Goal: Transaction & Acquisition: Purchase product/service

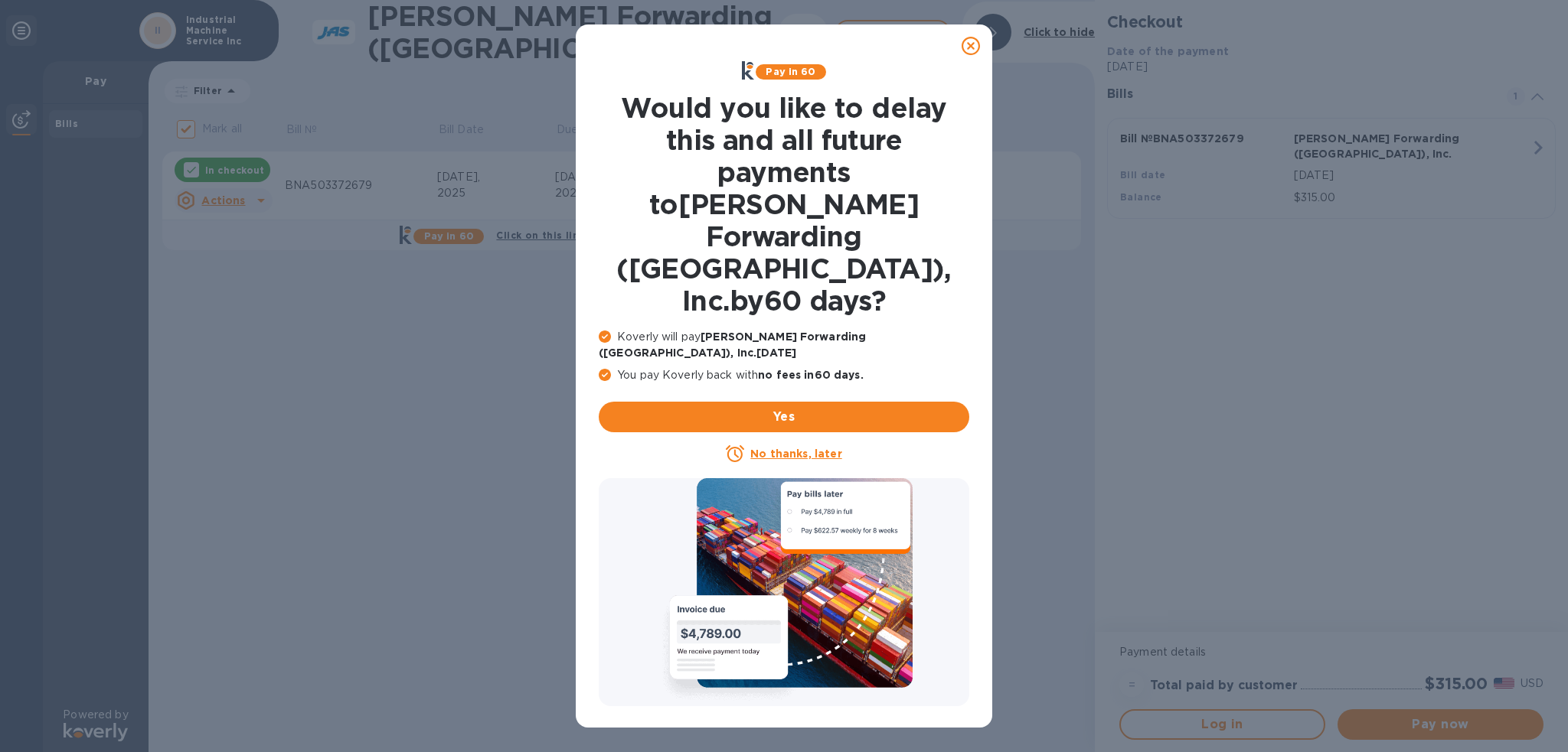
click at [966, 49] on icon at bounding box center [971, 45] width 18 height 18
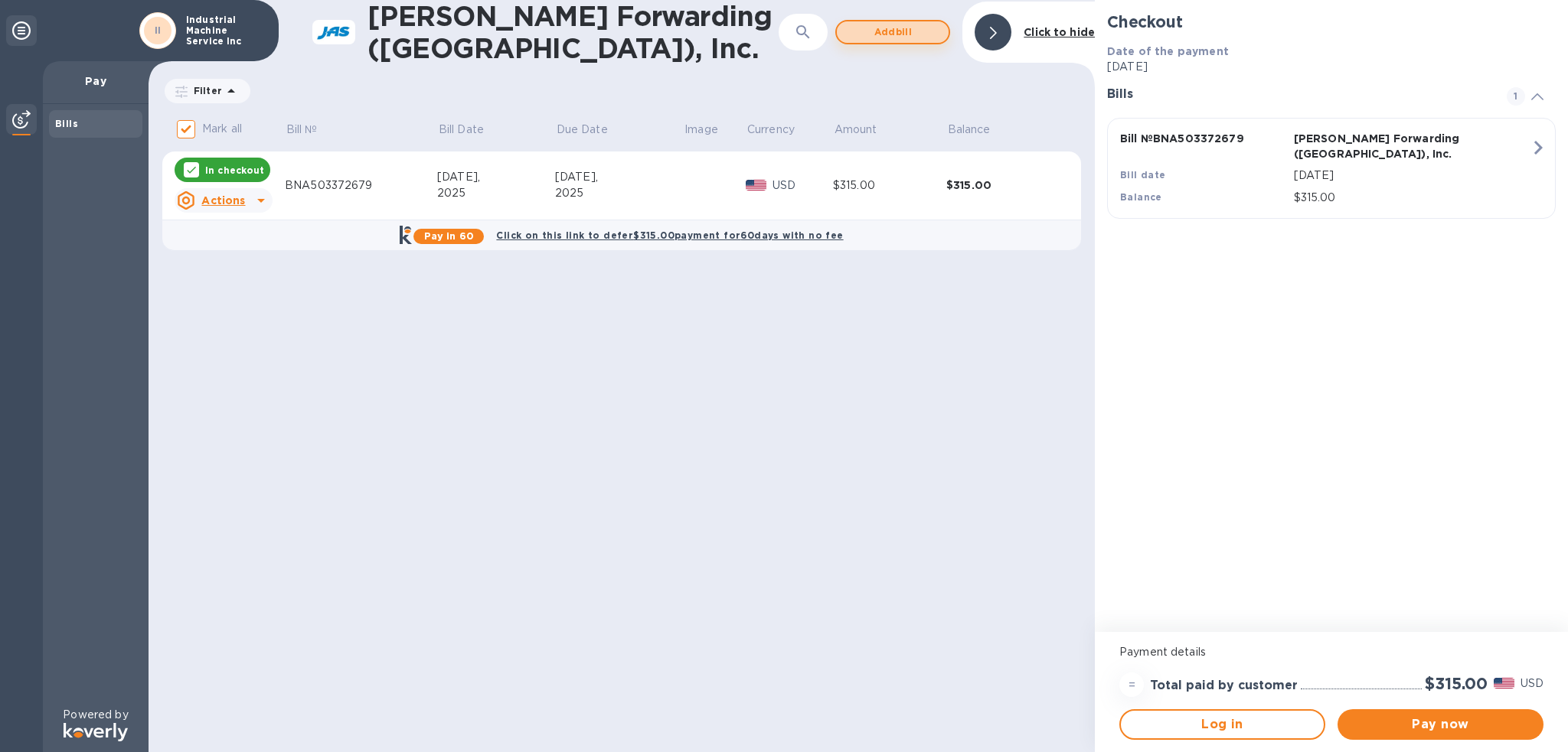
click at [863, 34] on span "Add bill" at bounding box center [892, 32] width 87 height 18
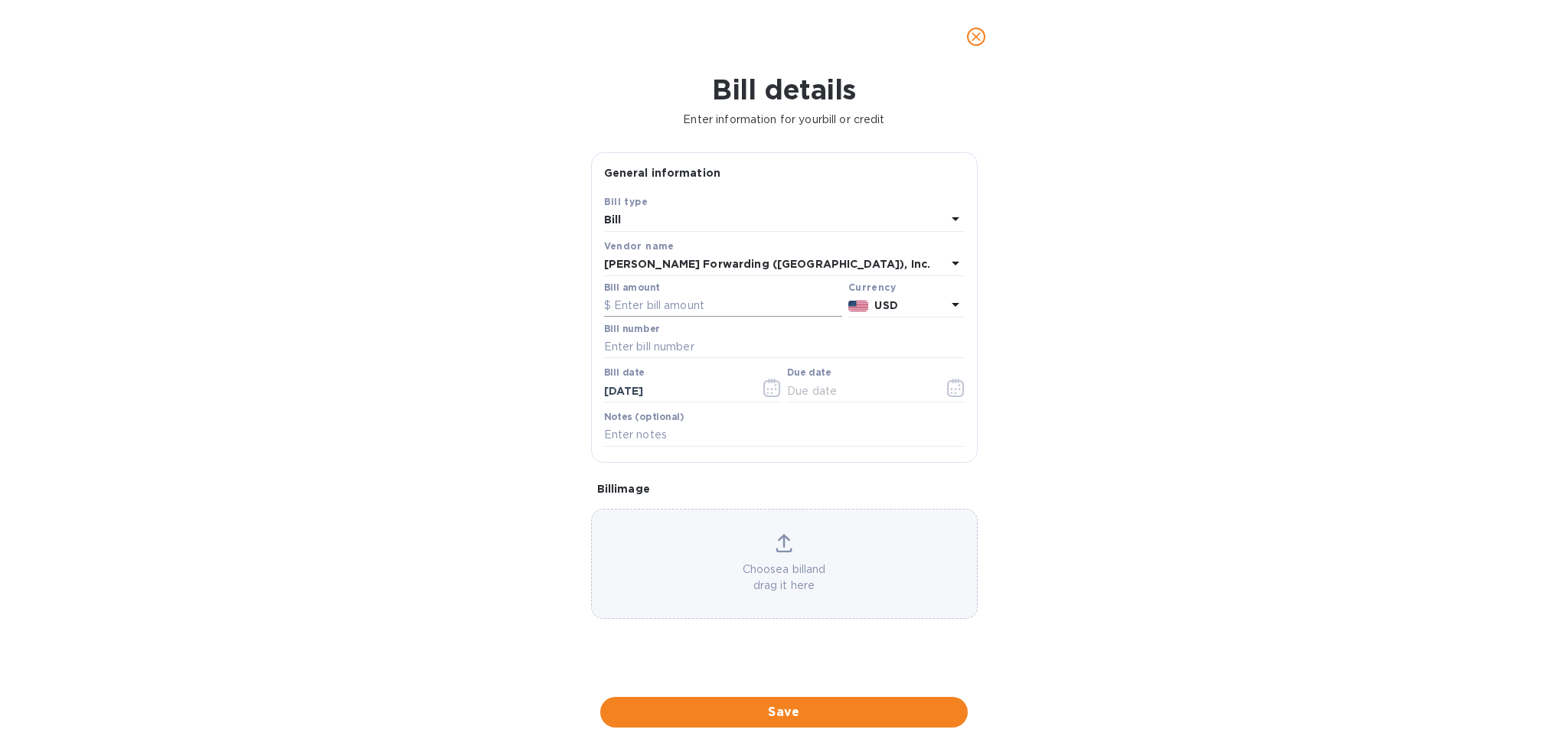
click at [638, 308] on input "text" at bounding box center [723, 306] width 238 height 23
type input "540.00"
type input "BNA503372599"
click at [955, 390] on icon "button" at bounding box center [955, 389] width 2 height 2
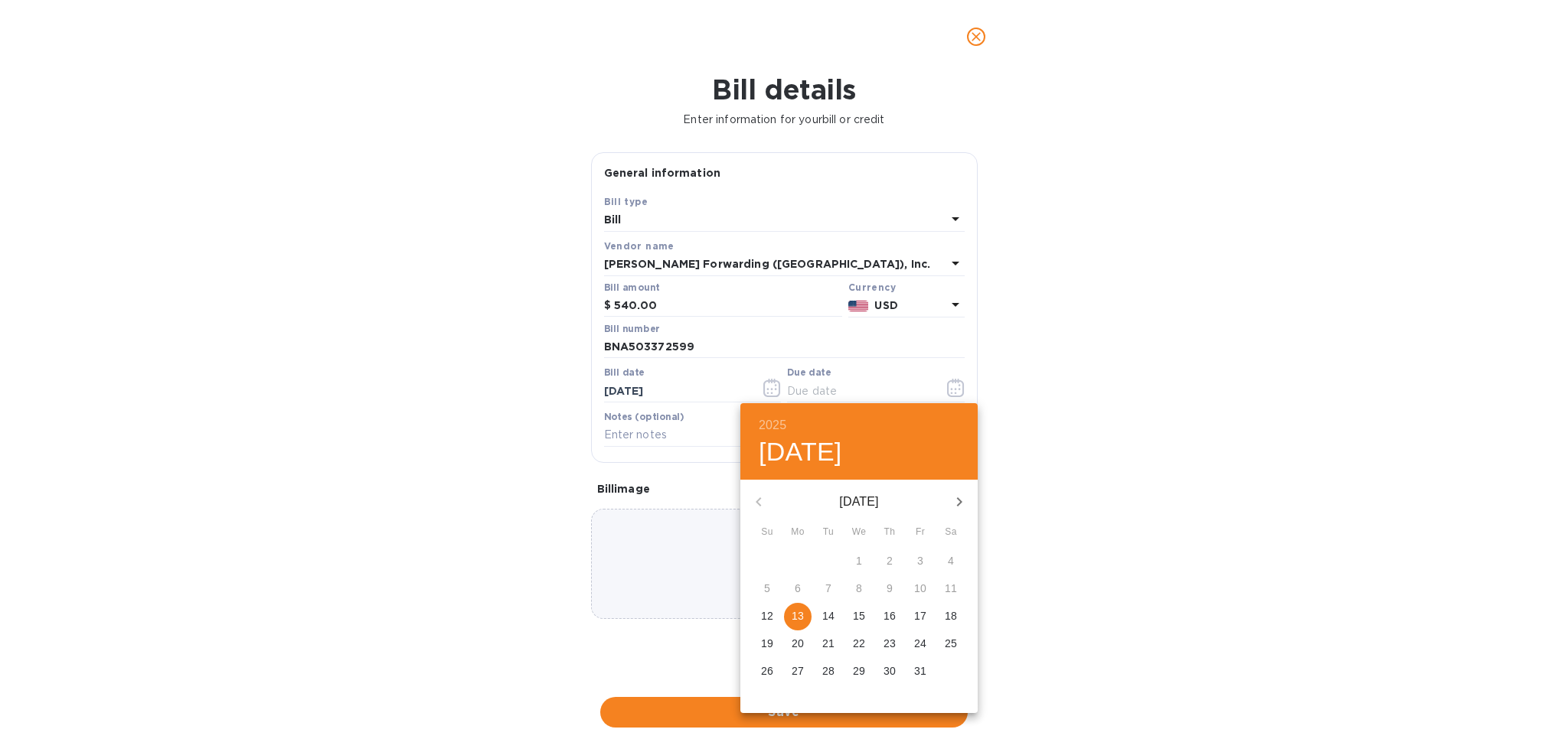
click at [803, 619] on span "13" at bounding box center [798, 617] width 28 height 15
type input "[DATE]"
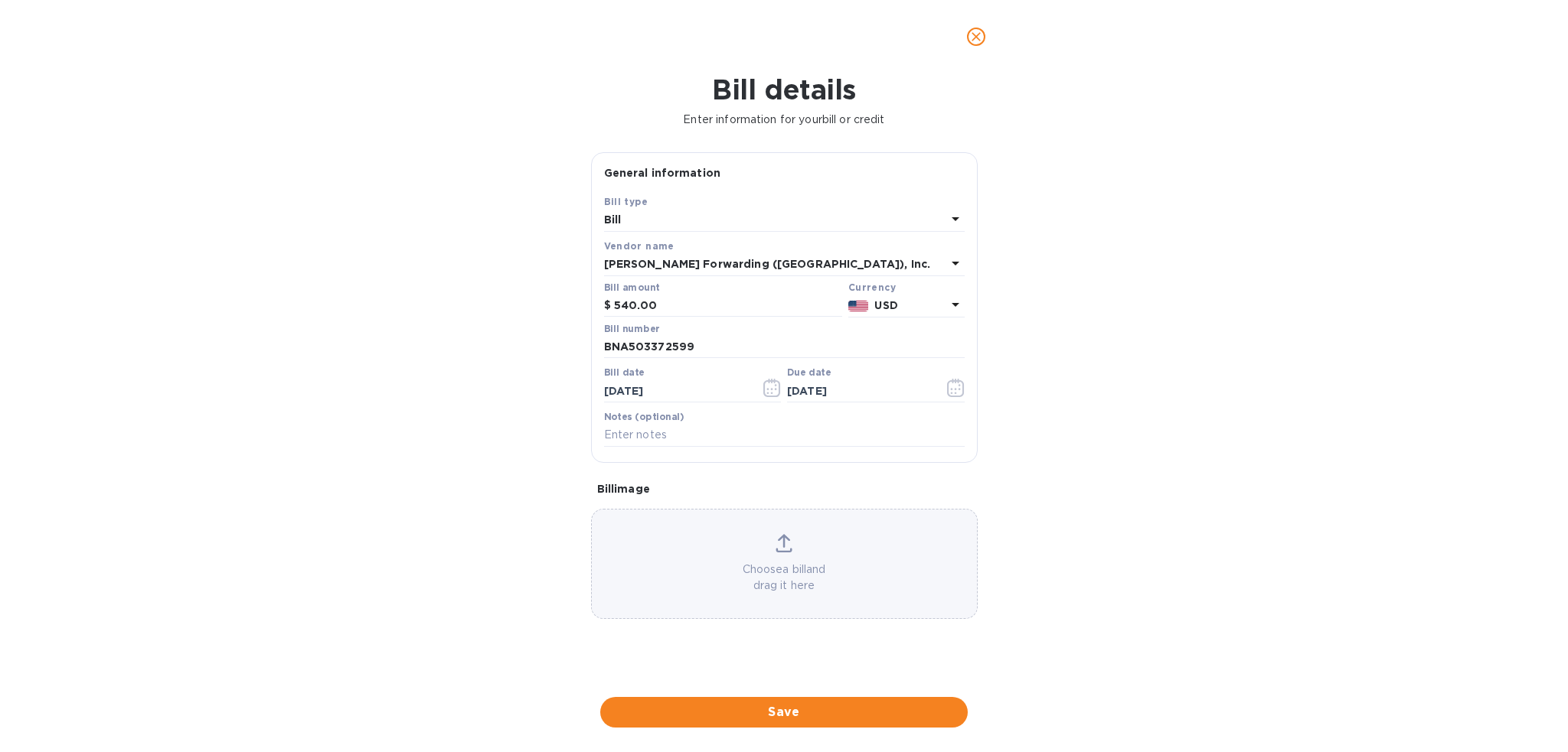
click at [820, 709] on span "Save" at bounding box center [784, 712] width 343 height 18
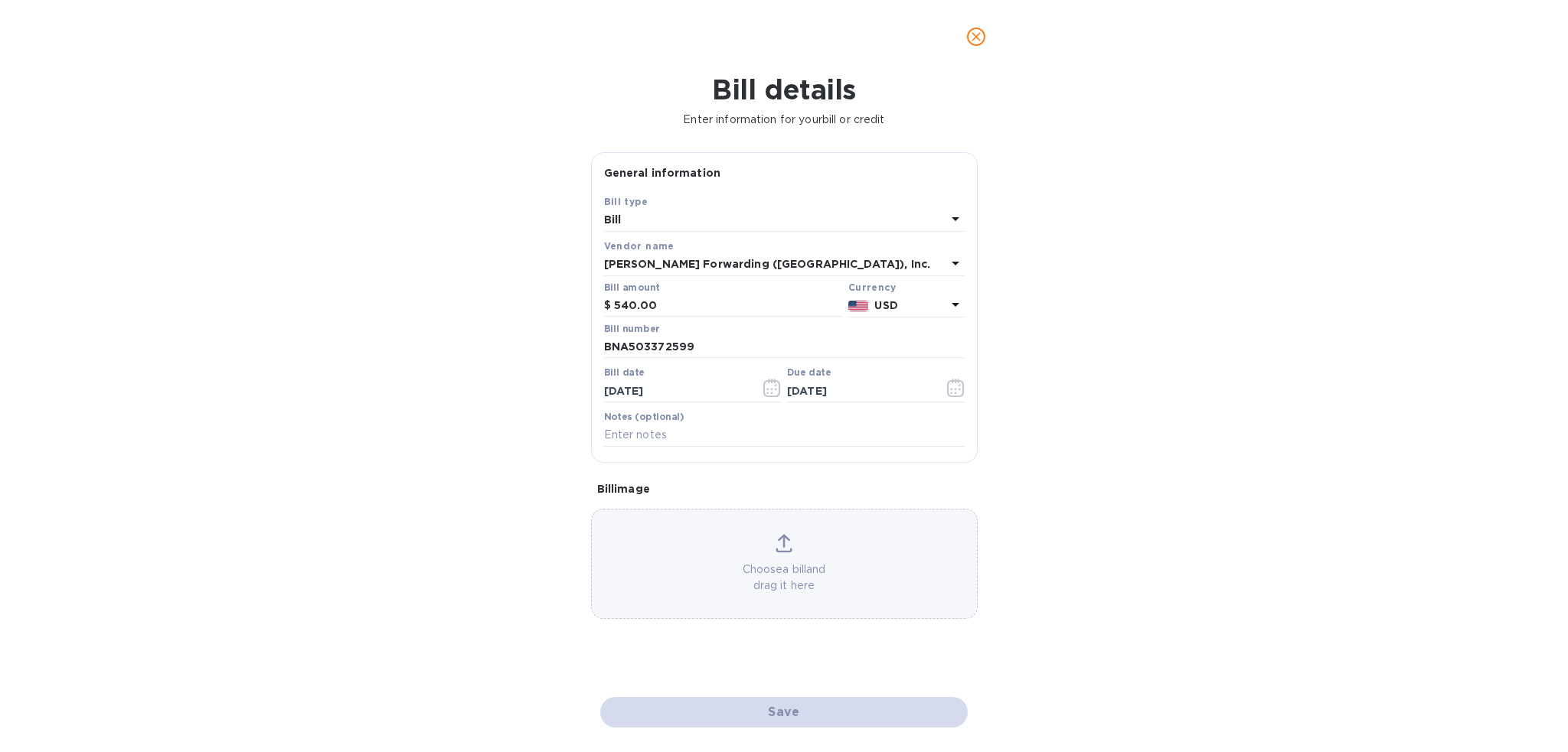
checkbox input "false"
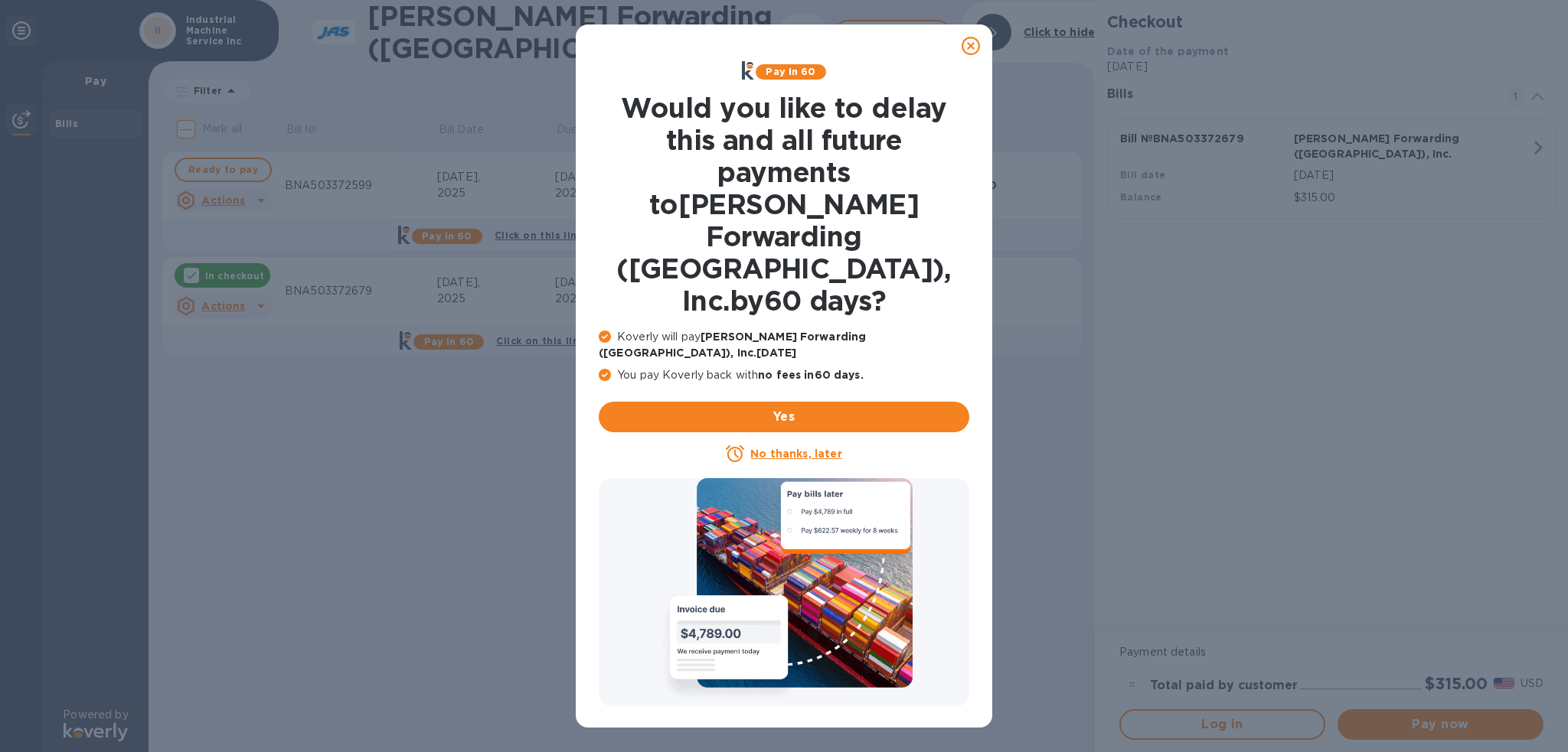
click at [973, 50] on icon at bounding box center [971, 45] width 18 height 18
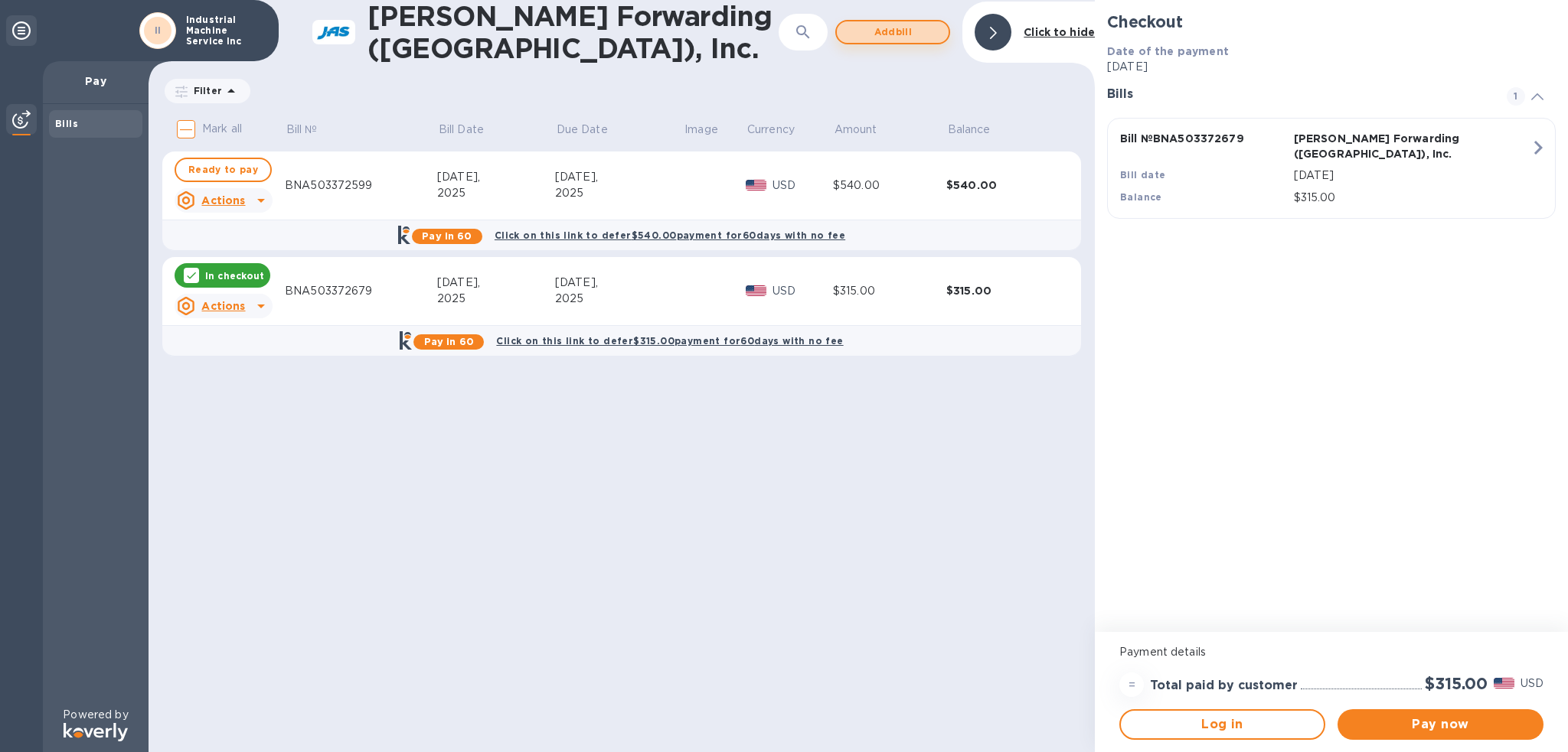
click at [858, 35] on span "Add bill" at bounding box center [892, 32] width 87 height 18
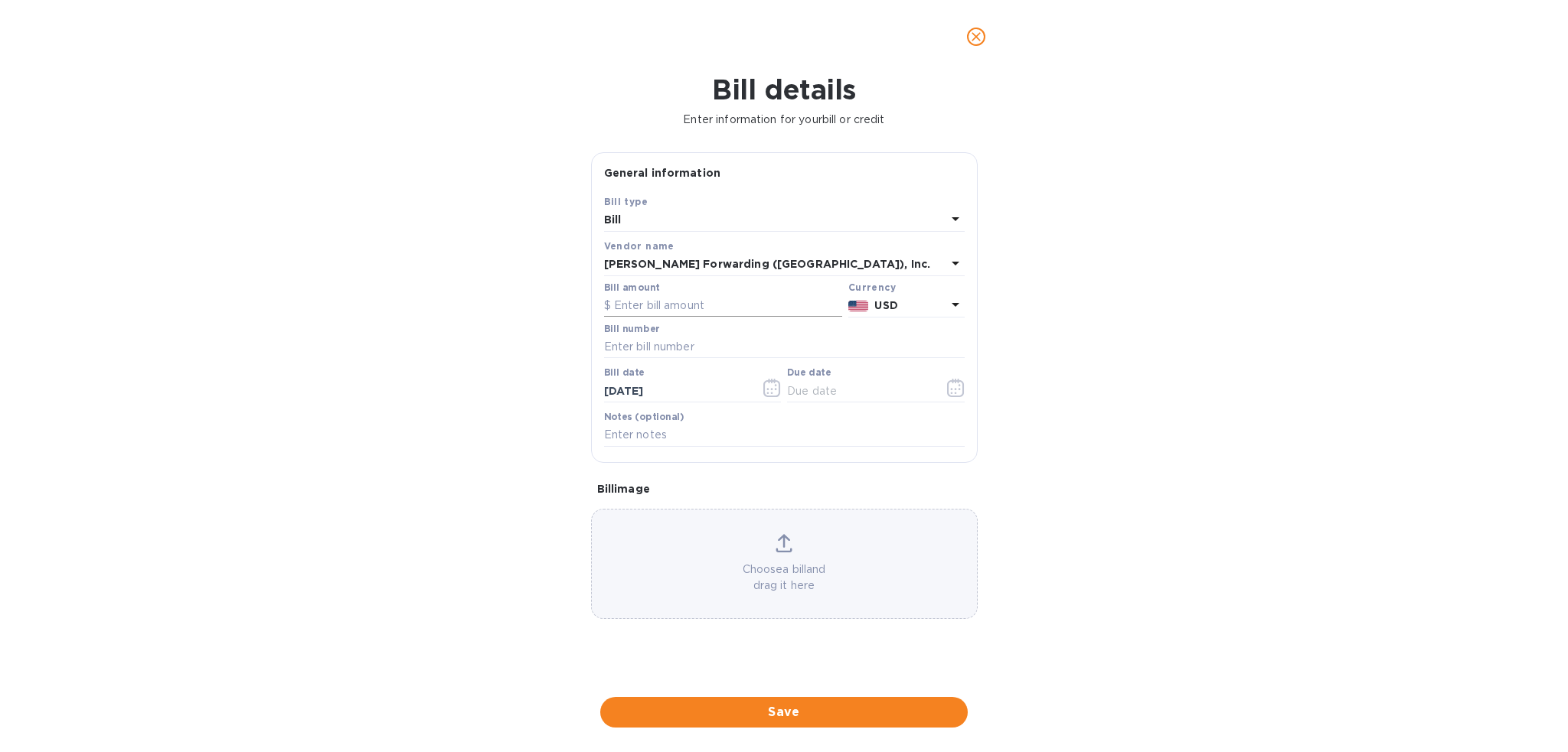
click at [686, 306] on input "text" at bounding box center [723, 306] width 238 height 23
type input "360.00"
type input "BNA503372497"
click at [954, 385] on icon "button" at bounding box center [956, 388] width 17 height 18
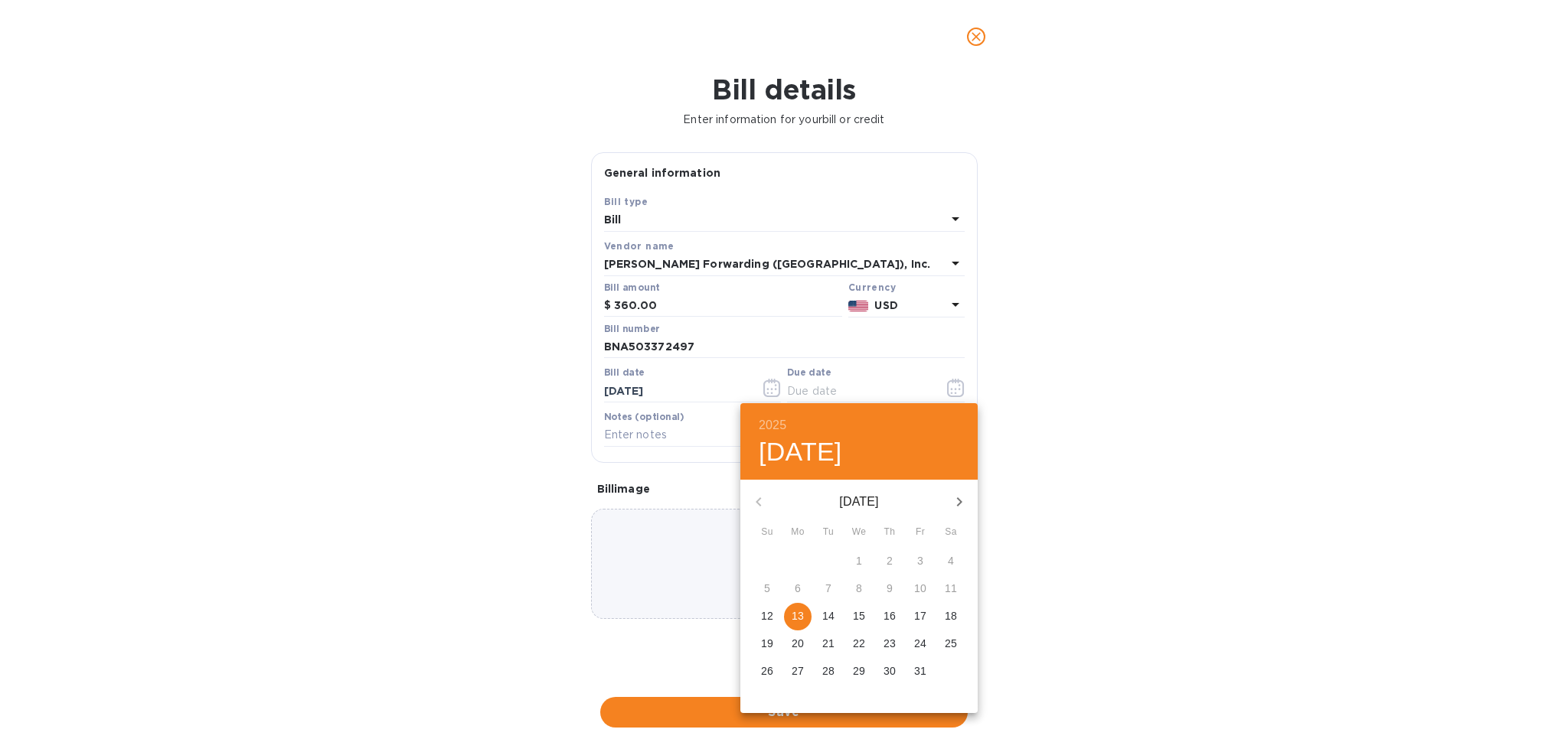
click at [797, 622] on p "13" at bounding box center [798, 617] width 13 height 15
type input "[DATE]"
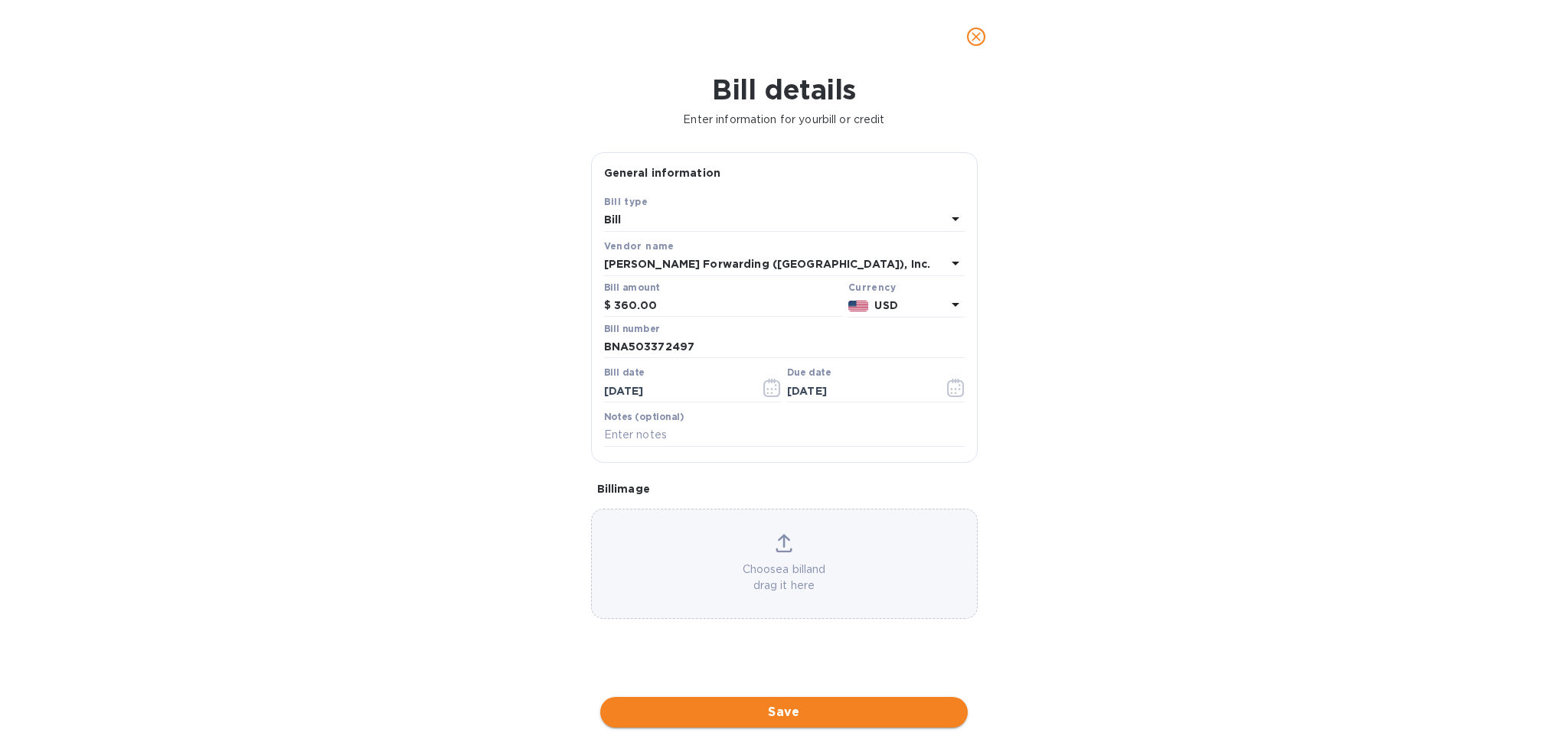
click at [799, 706] on span "Save" at bounding box center [784, 712] width 343 height 18
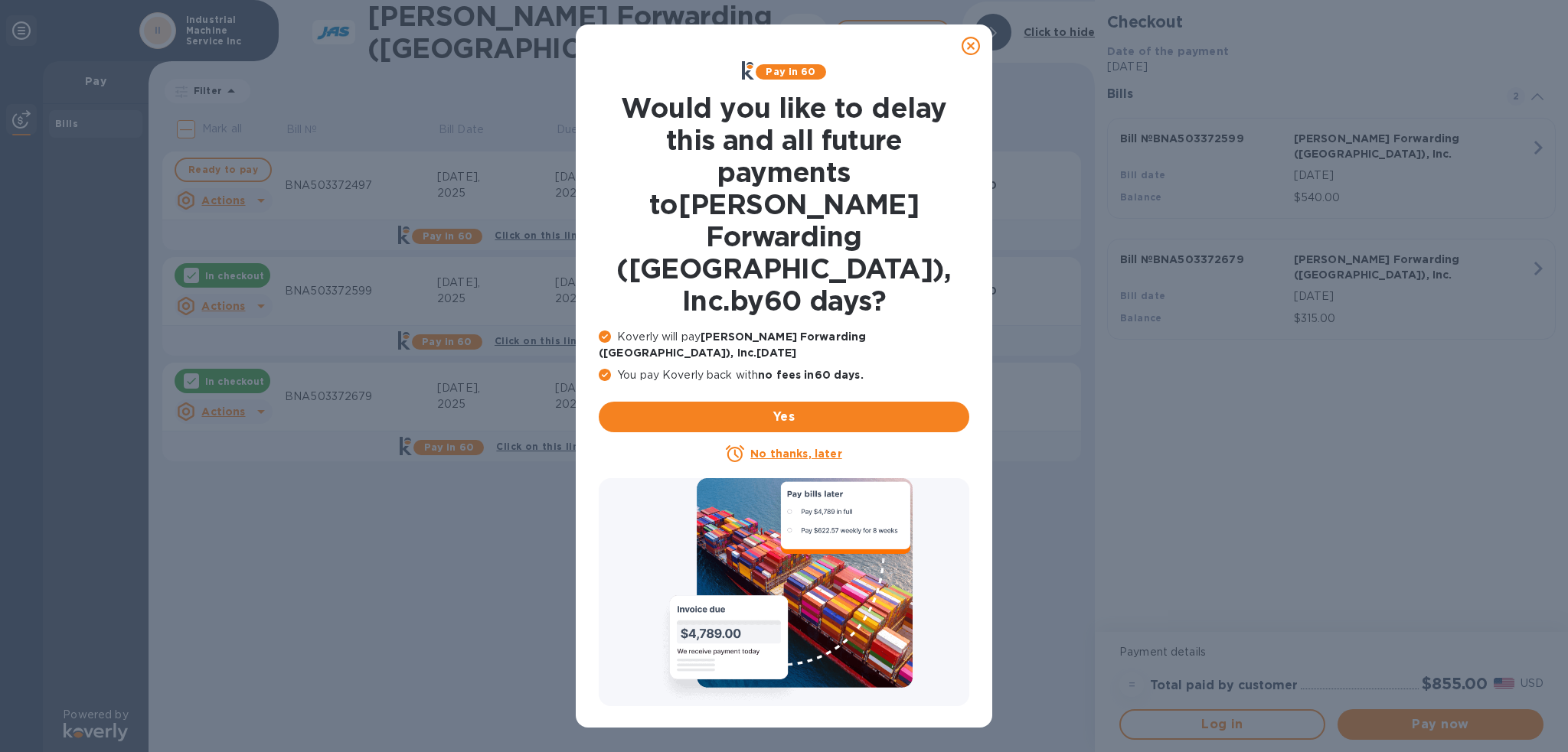
click at [973, 48] on icon at bounding box center [971, 45] width 18 height 18
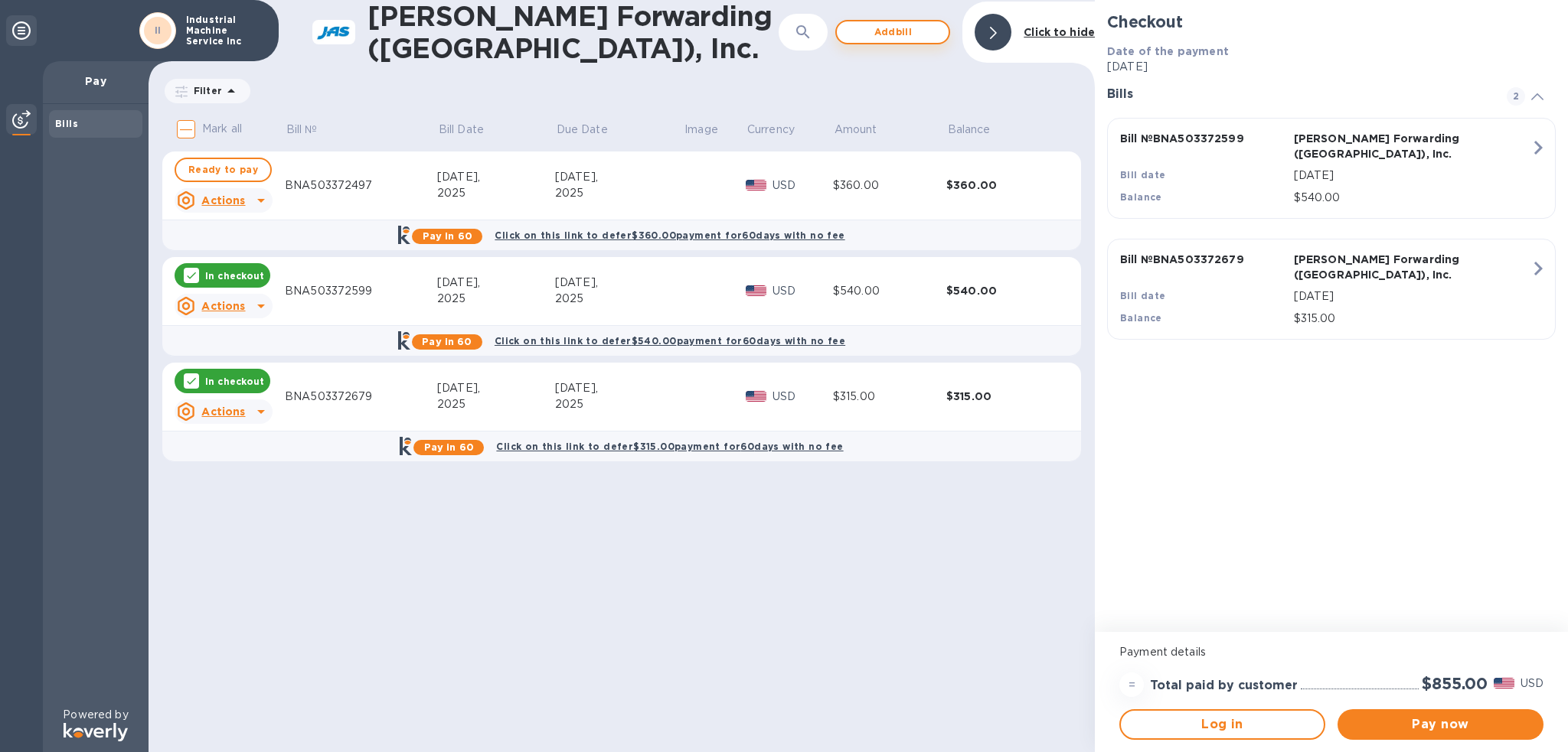
click at [935, 35] on span "Add bill" at bounding box center [892, 32] width 87 height 18
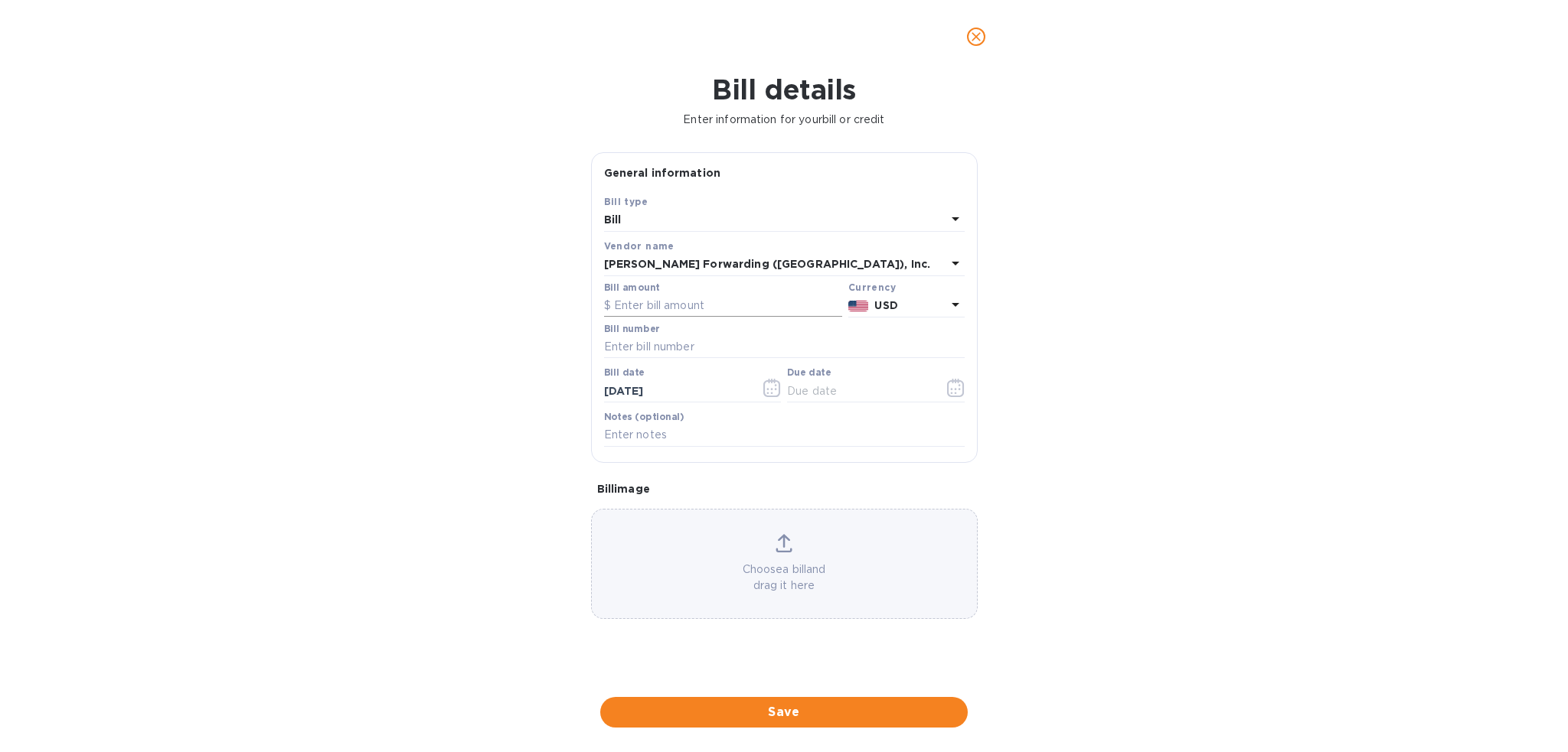
click at [634, 311] on input "text" at bounding box center [723, 306] width 238 height 23
type input "405.00"
type input "BNA503374560"
click at [944, 388] on button "button" at bounding box center [955, 388] width 36 height 37
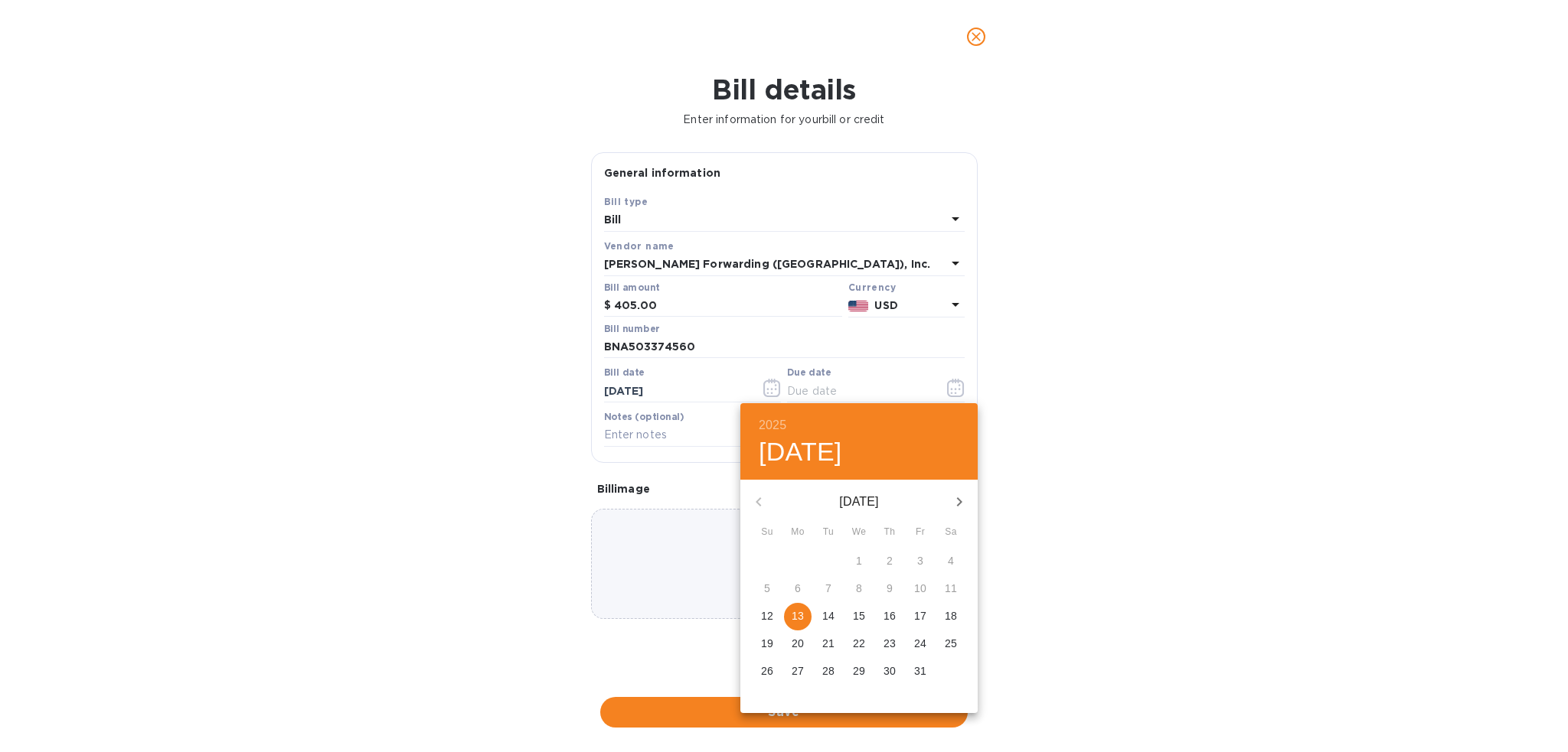
click at [794, 616] on p "13" at bounding box center [798, 617] width 13 height 15
type input "[DATE]"
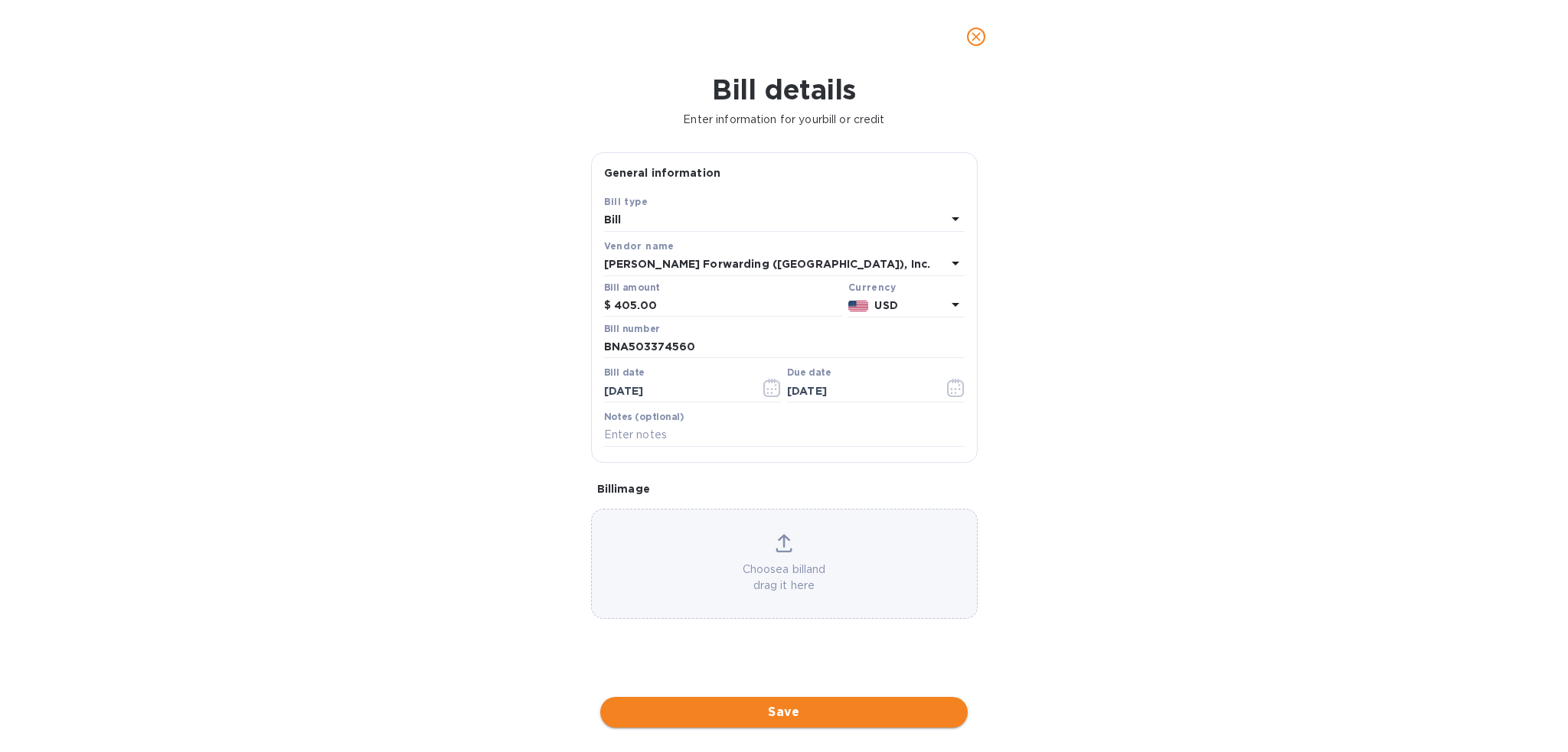
click at [770, 718] on span "Save" at bounding box center [784, 712] width 343 height 18
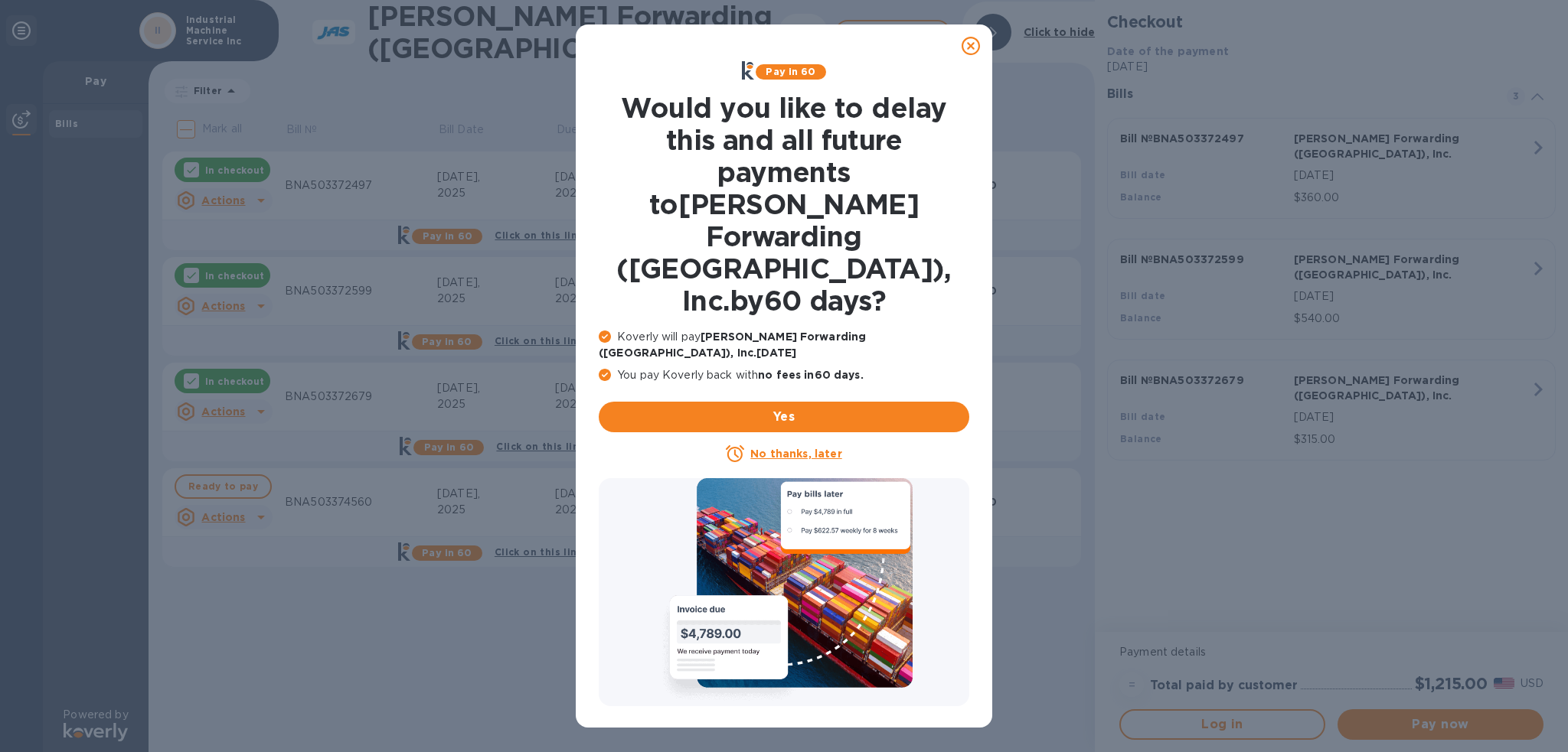
click at [966, 43] on icon at bounding box center [971, 45] width 18 height 18
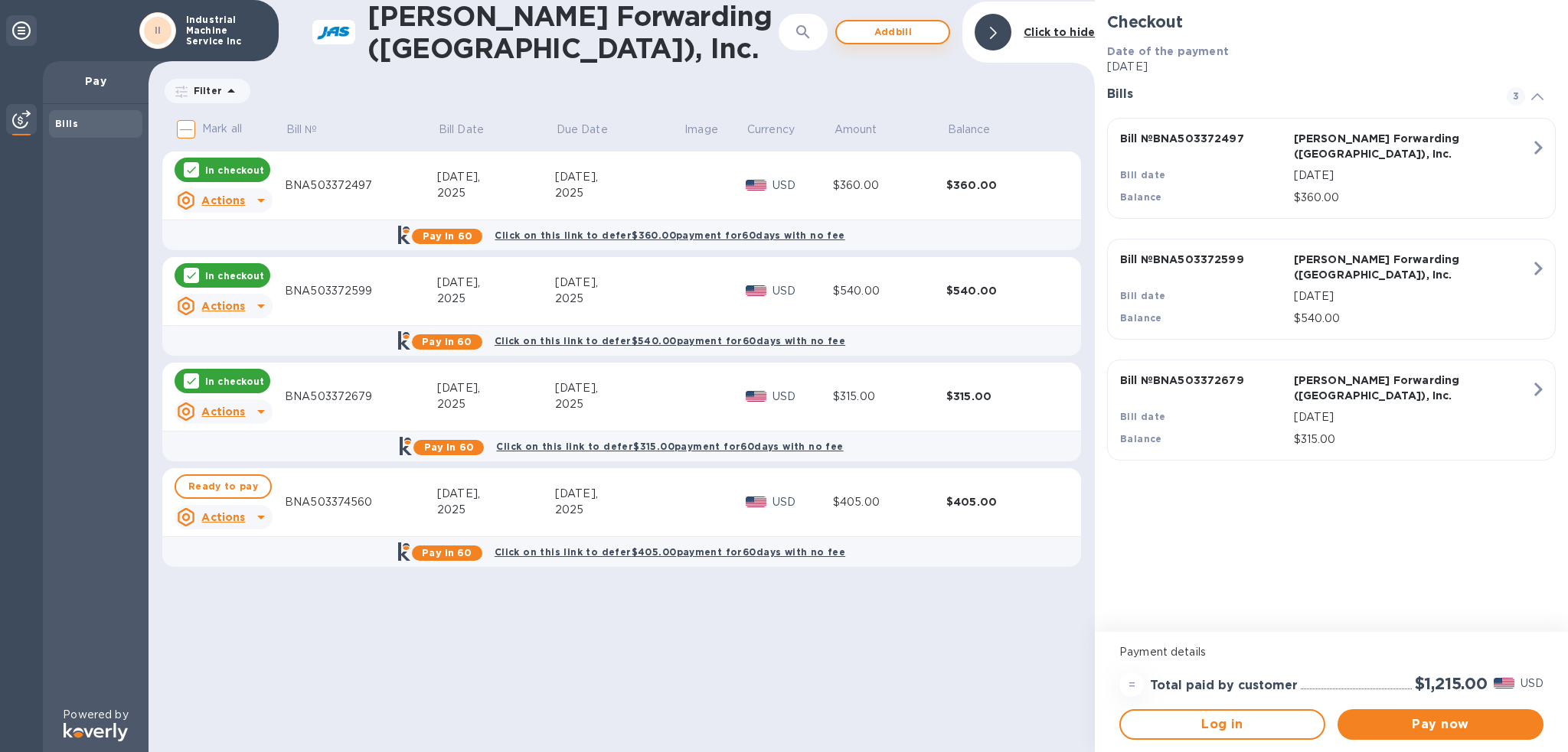
click at [896, 33] on span "Add bill" at bounding box center [892, 32] width 87 height 18
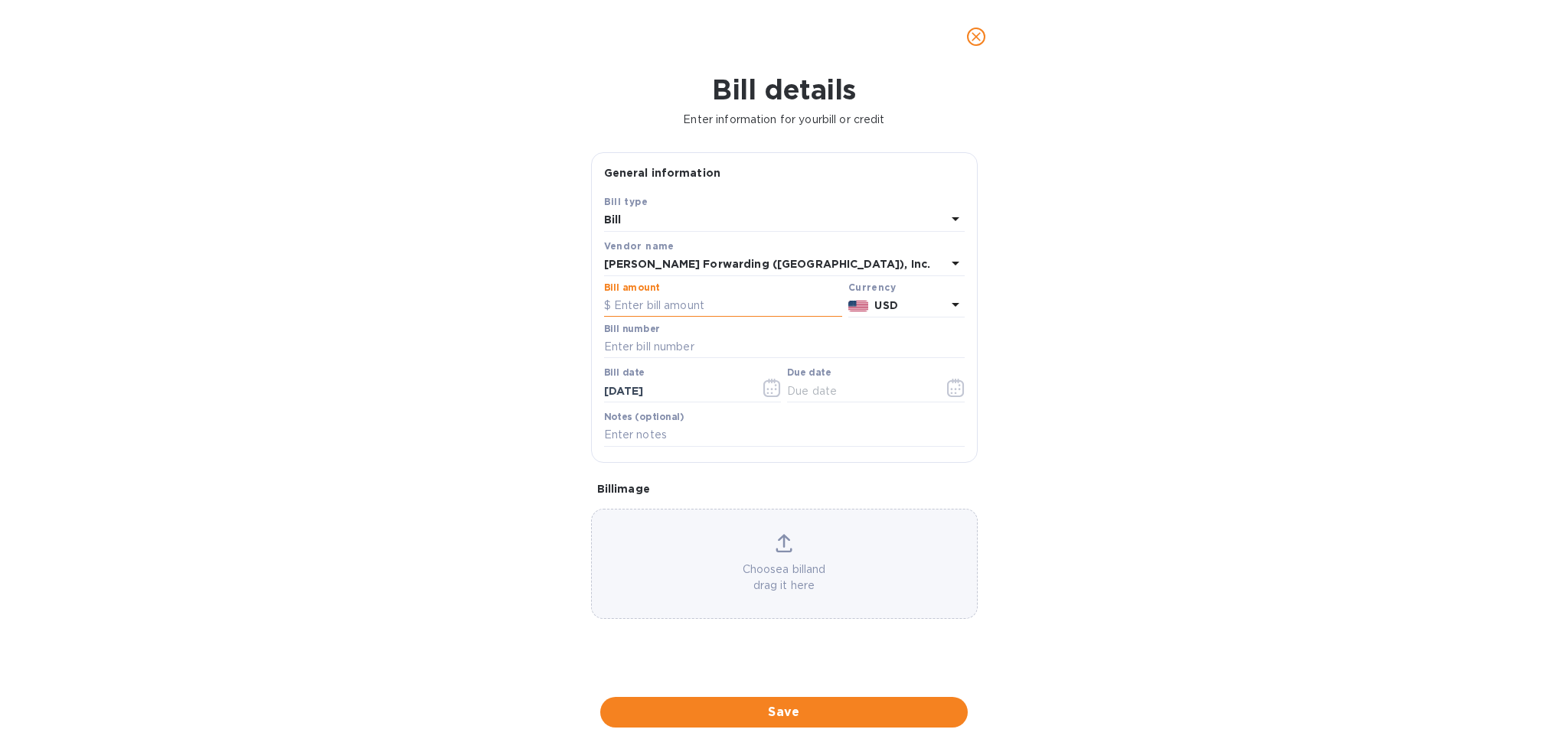
click at [671, 314] on input "text" at bounding box center [723, 306] width 238 height 23
type input "7,662.00"
type input "BNA503374488"
click at [951, 388] on icon "button" at bounding box center [956, 388] width 17 height 18
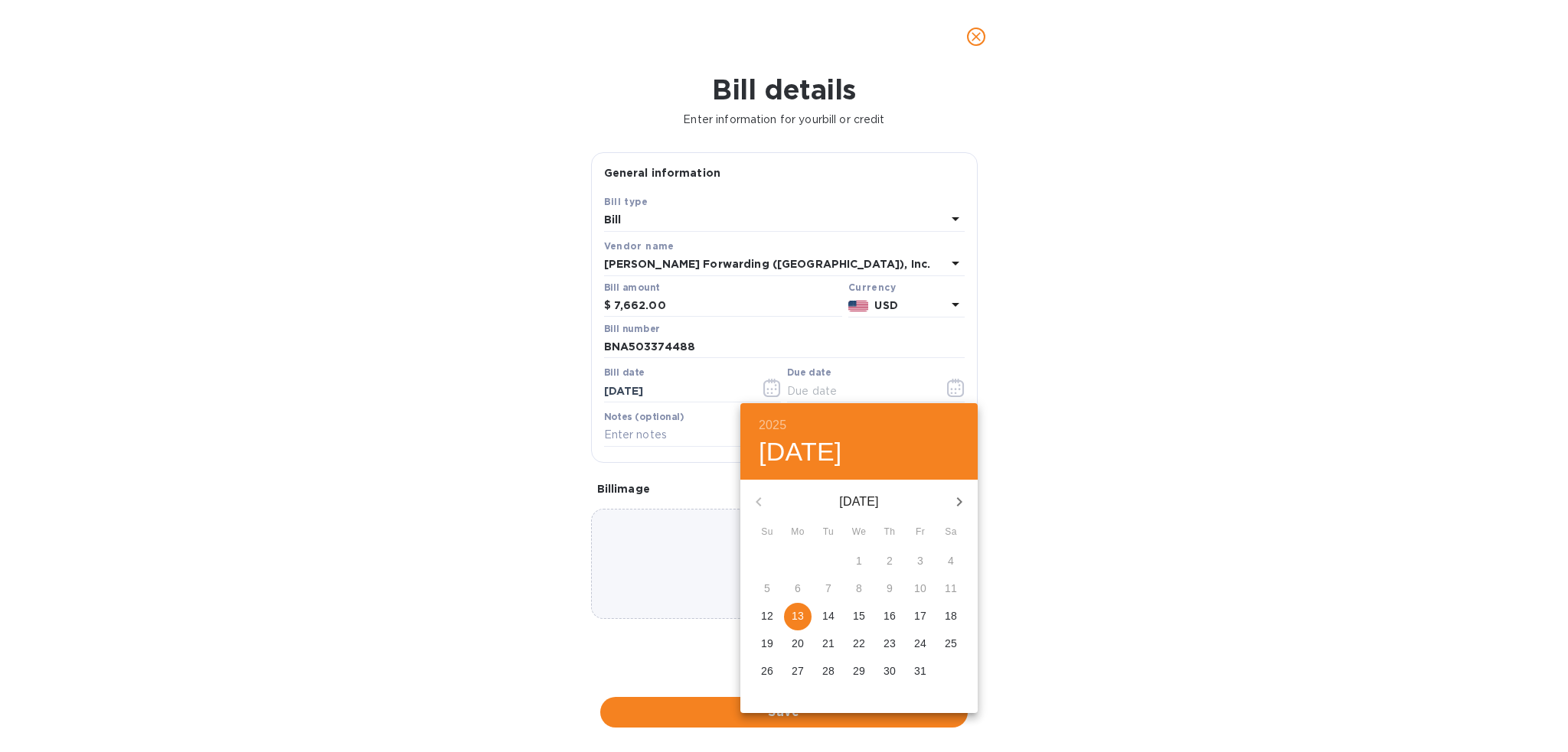
click at [799, 614] on p "13" at bounding box center [798, 617] width 13 height 15
type input "[DATE]"
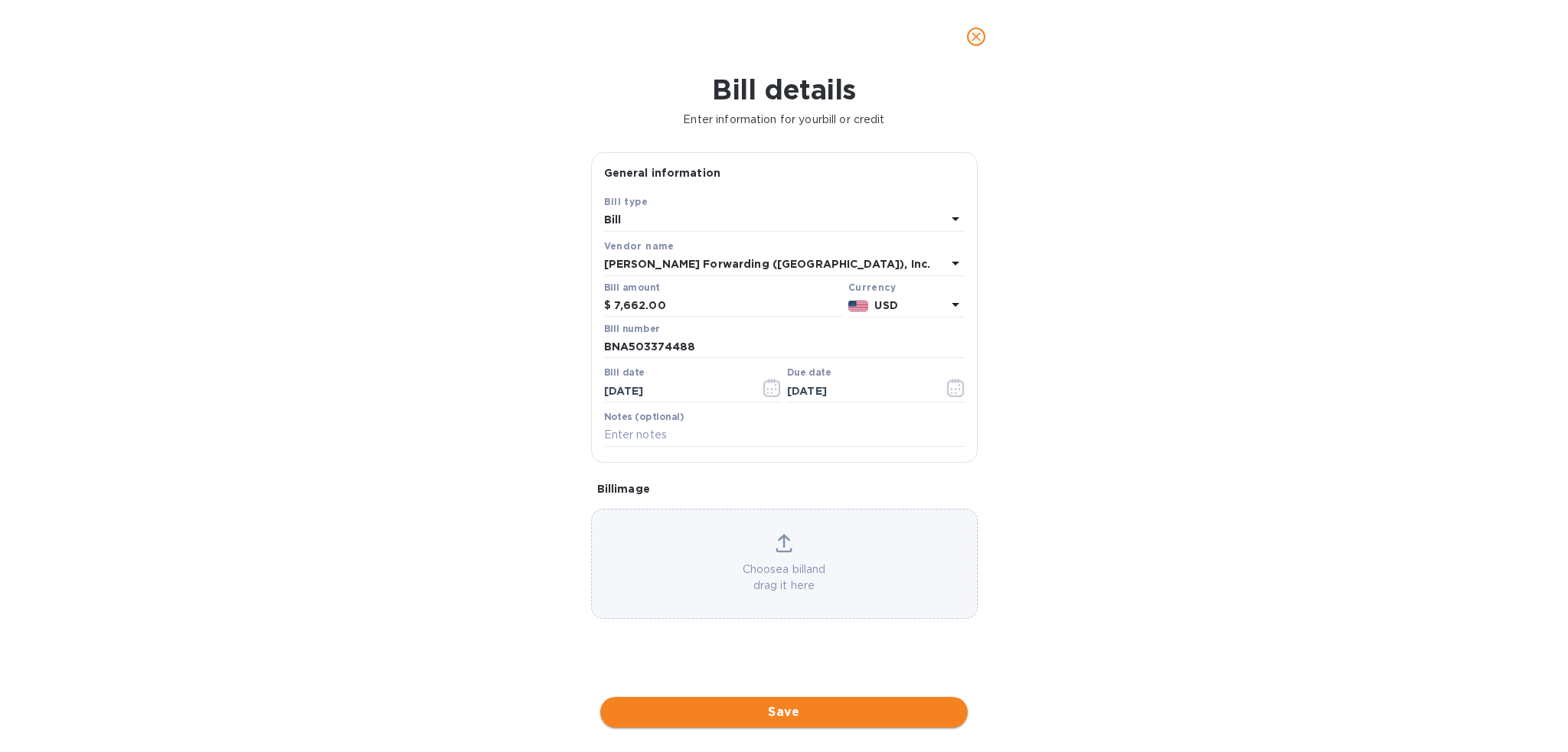
click at [785, 715] on span "Save" at bounding box center [784, 712] width 343 height 18
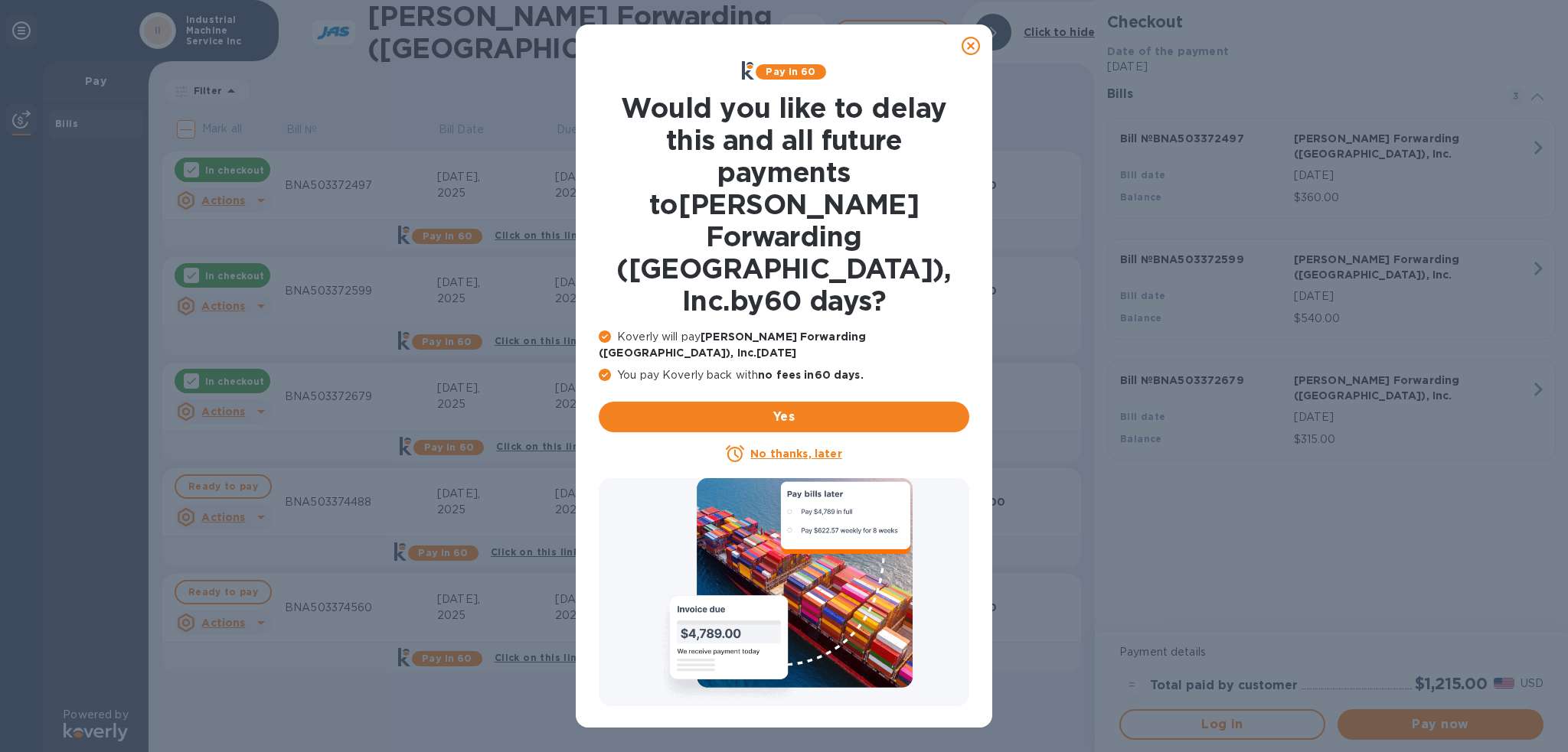
click at [971, 47] on icon at bounding box center [971, 45] width 18 height 18
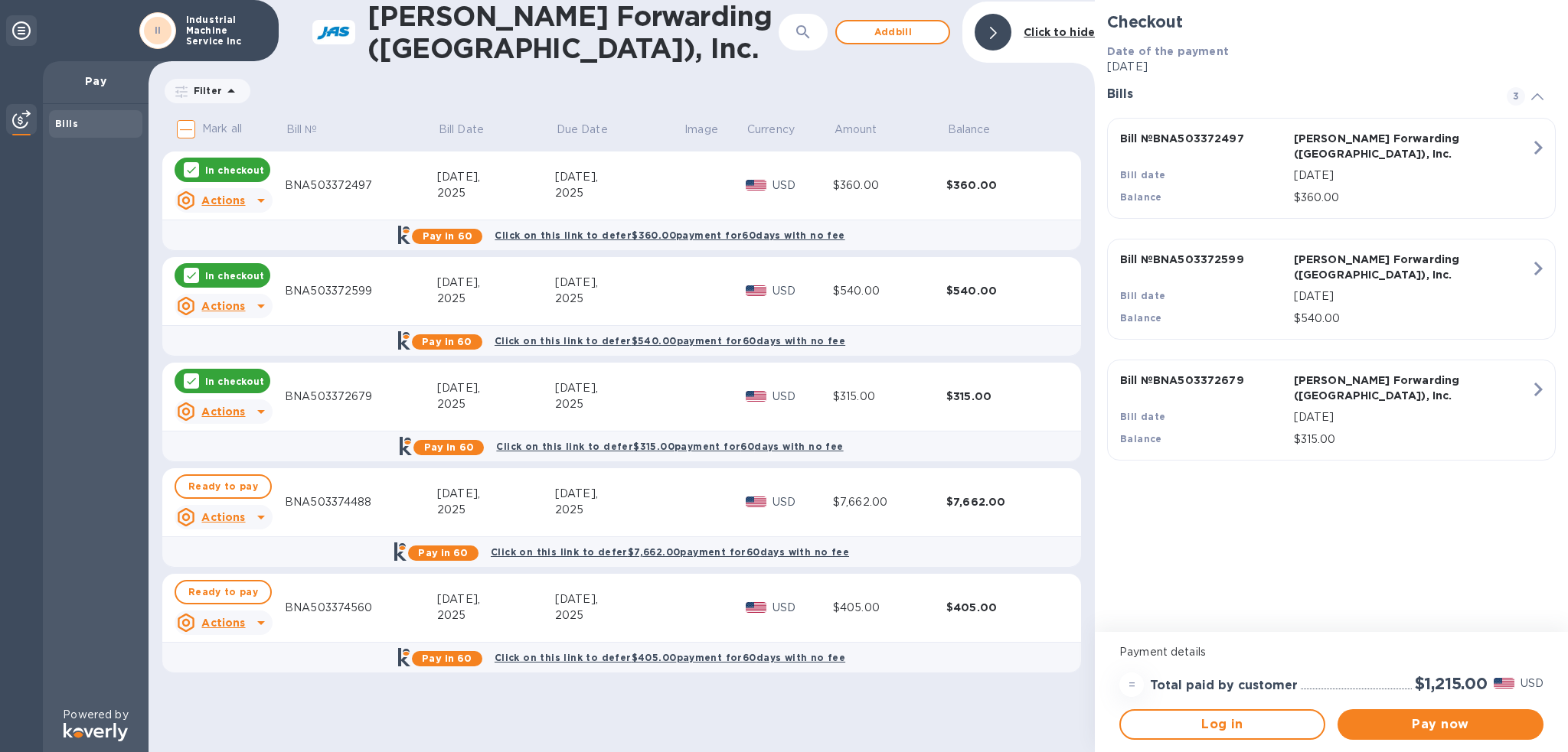
click at [186, 125] on input "Mark all" at bounding box center [186, 129] width 32 height 32
checkbox input "true"
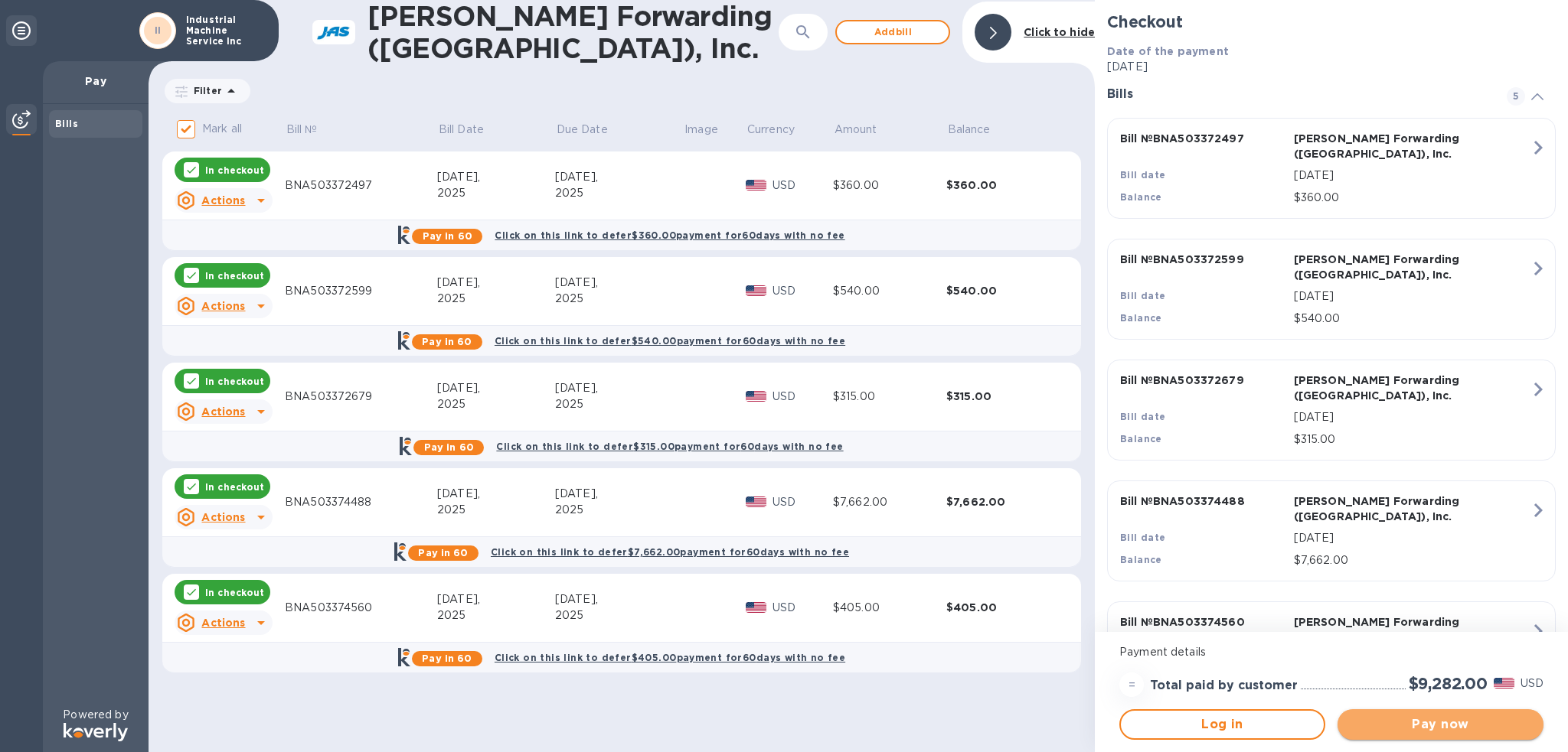
click at [1429, 735] on button "Pay now" at bounding box center [1439, 725] width 206 height 31
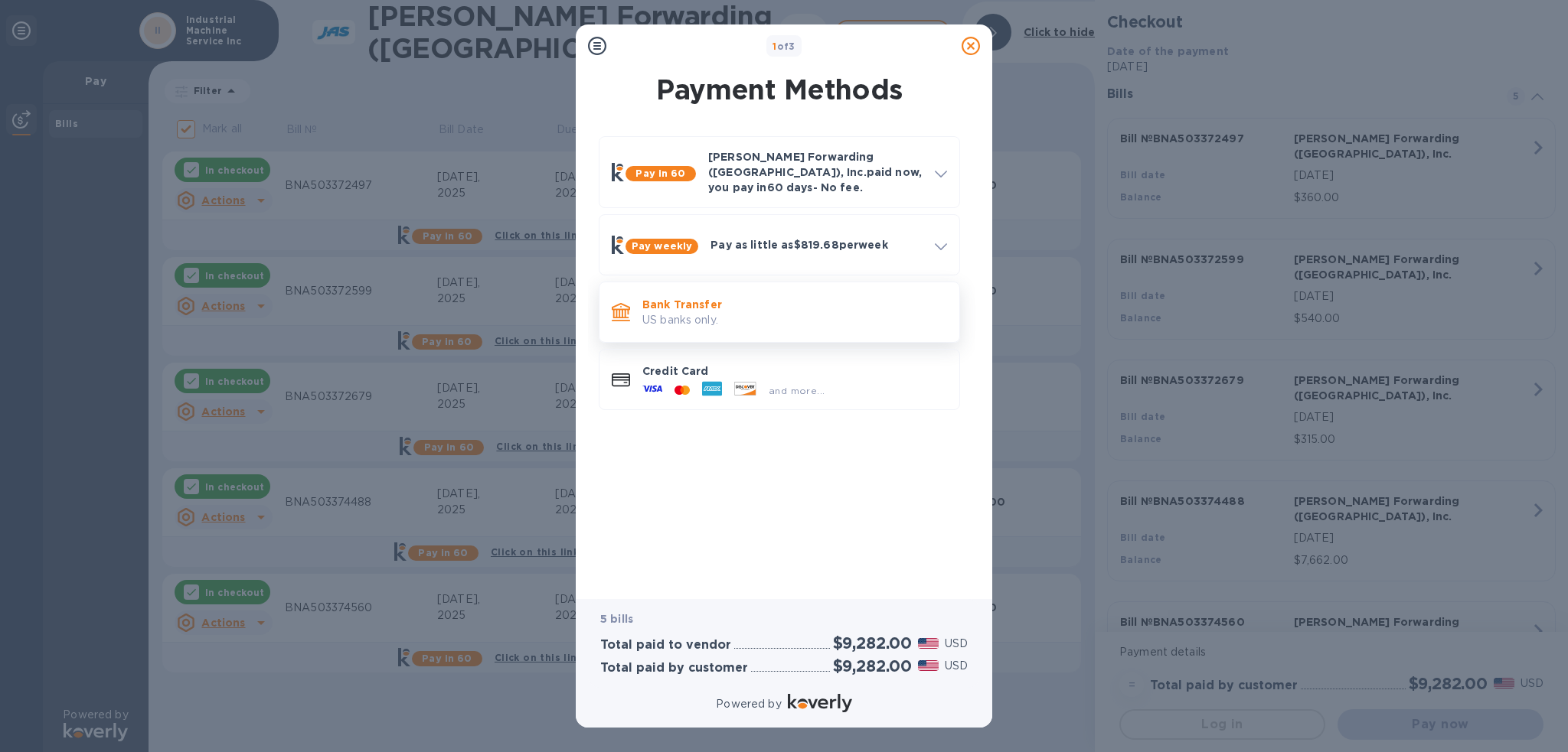
click at [760, 297] on p "Bank Transfer" at bounding box center [794, 304] width 305 height 15
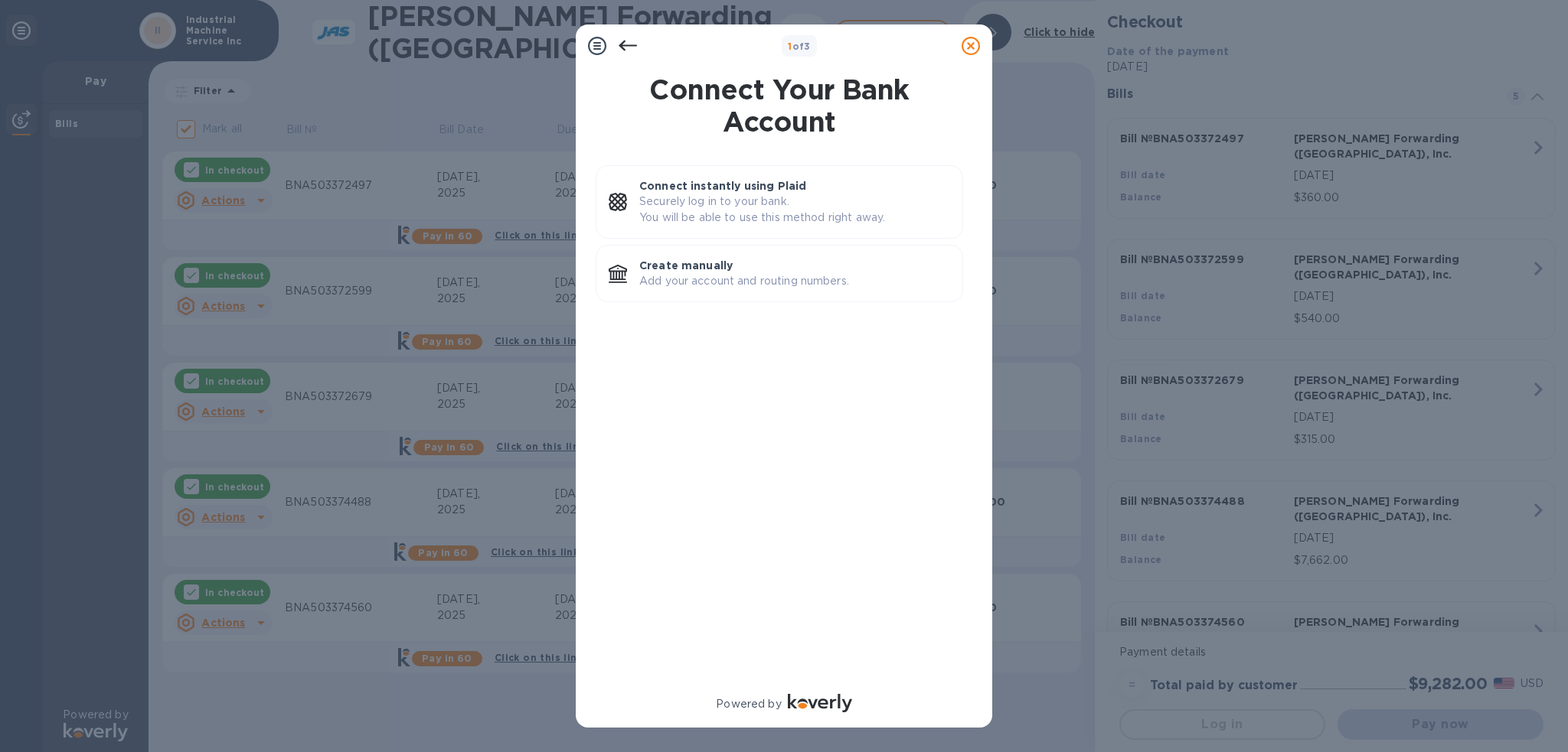
drag, startPoint x: 763, startPoint y: 390, endPoint x: 750, endPoint y: 354, distance: 38.3
click at [763, 389] on div "Connect instantly using Plaid Securely log in to your bank. You will be able to…" at bounding box center [778, 418] width 392 height 523
click at [744, 289] on div "Create manually Add your account and routing numbers." at bounding box center [795, 274] width 323 height 43
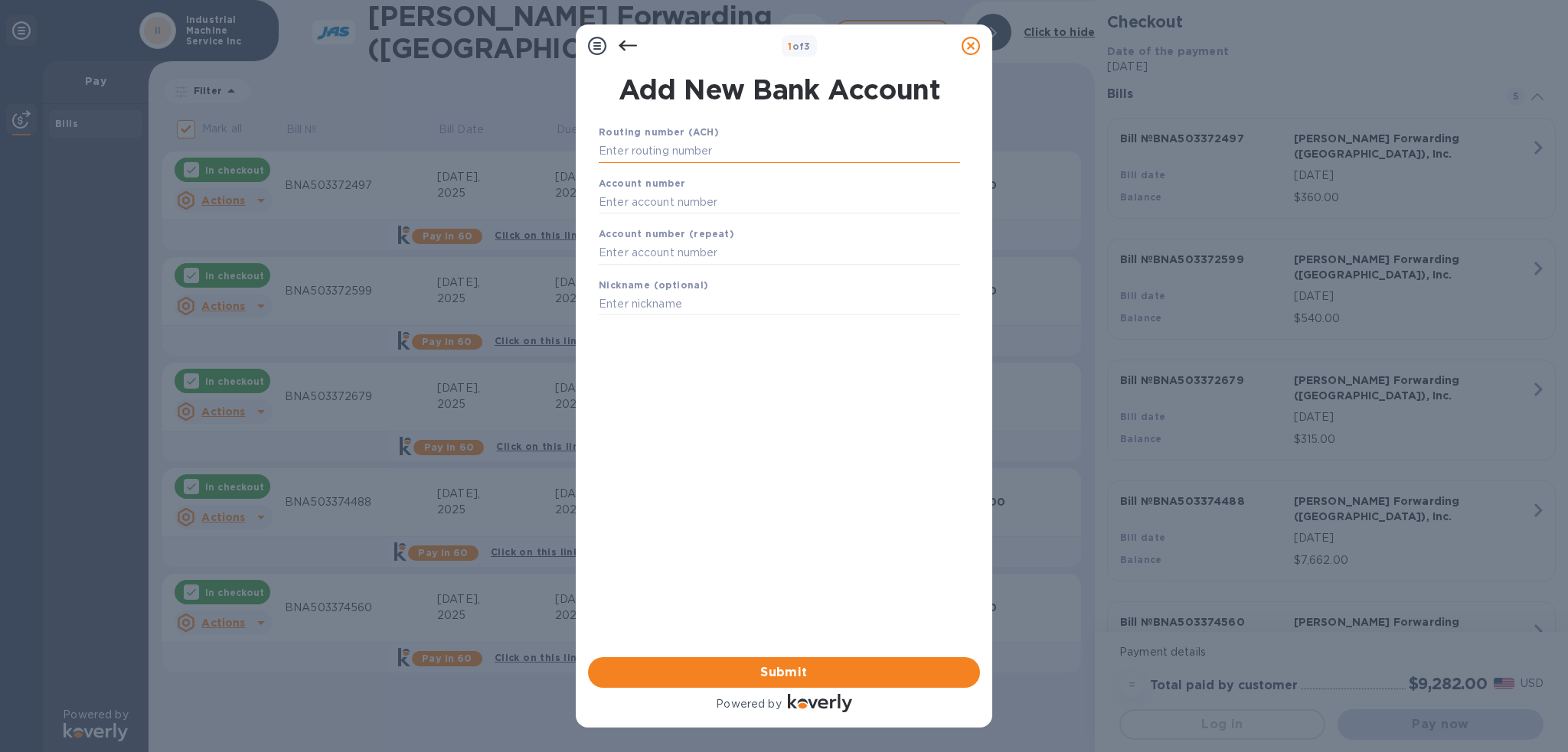
click at [730, 149] on input "text" at bounding box center [779, 152] width 362 height 23
type input "084307033"
type input "8"
type input "88003249"
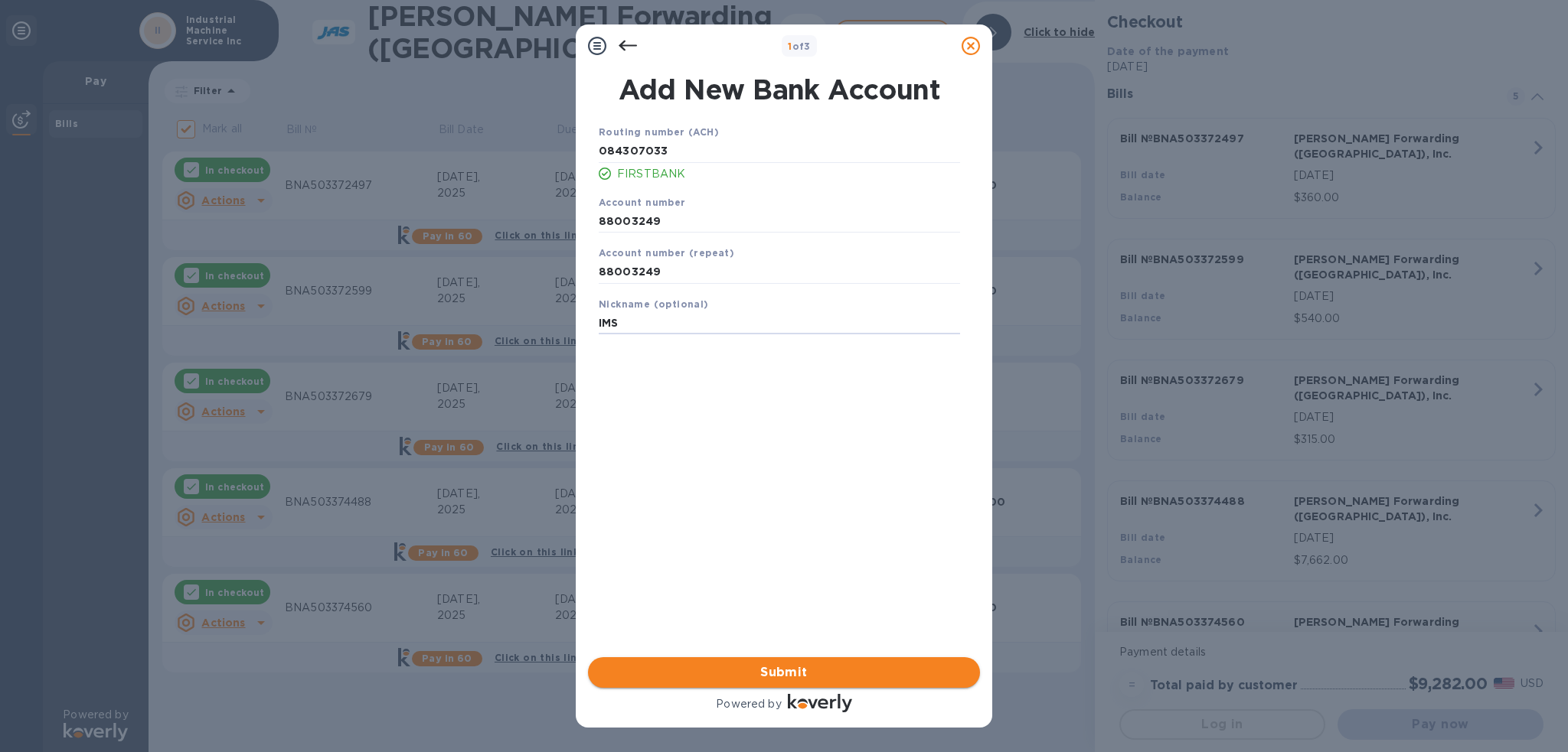
type input "IMS"
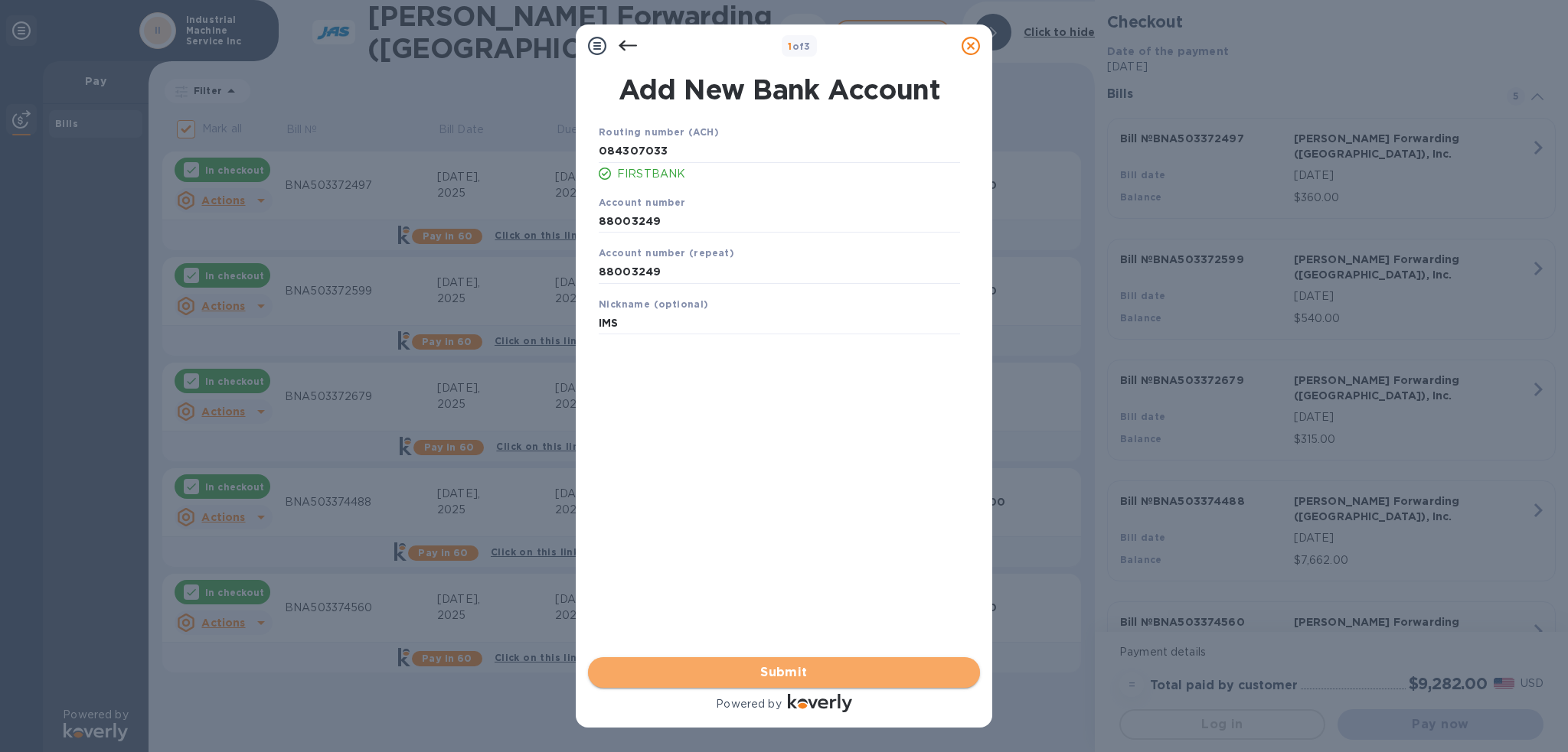
click at [822, 671] on span "Submit" at bounding box center [784, 673] width 367 height 18
